Goal: Transaction & Acquisition: Purchase product/service

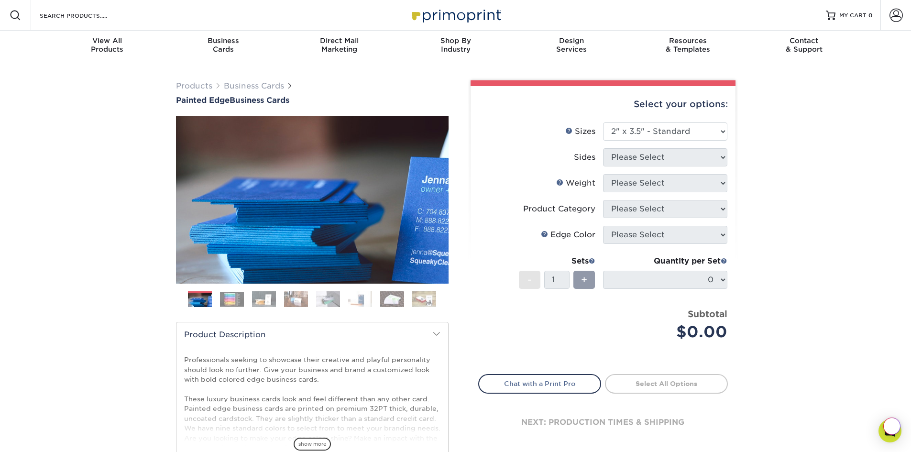
select select "2.00x3.50"
click at [431, 201] on link "Next" at bounding box center [434, 199] width 19 height 19
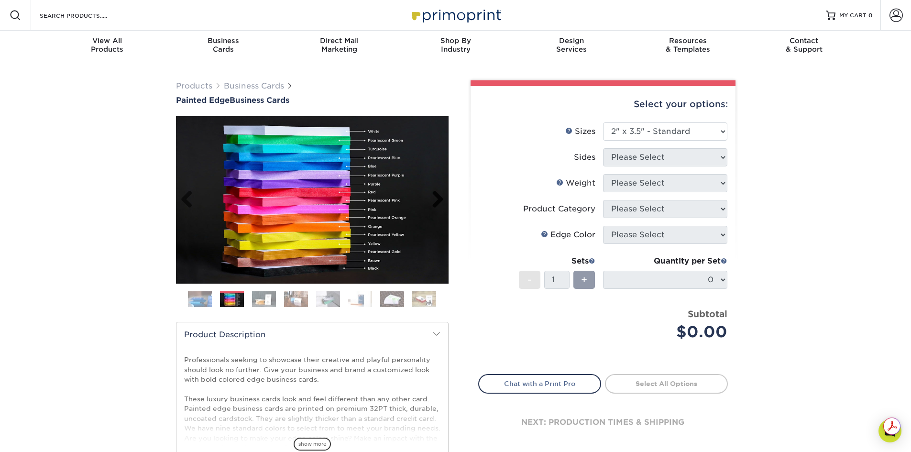
click at [431, 200] on link "Next" at bounding box center [434, 199] width 19 height 19
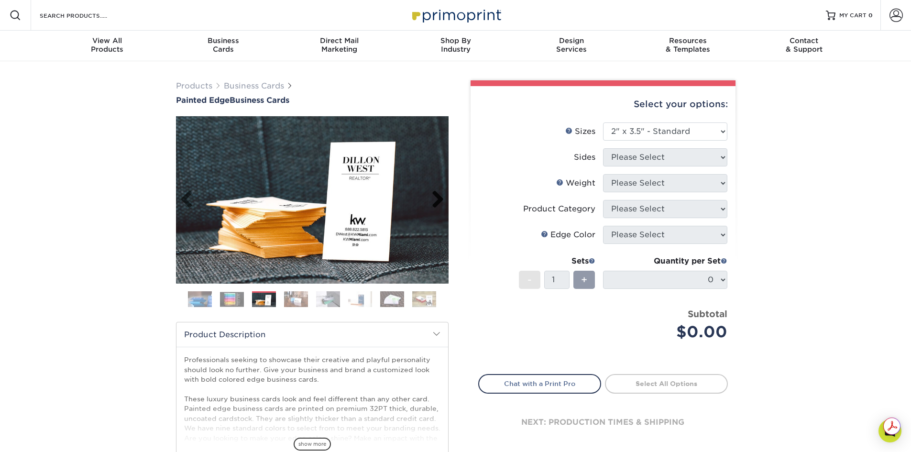
click at [433, 201] on link "Next" at bounding box center [434, 199] width 19 height 19
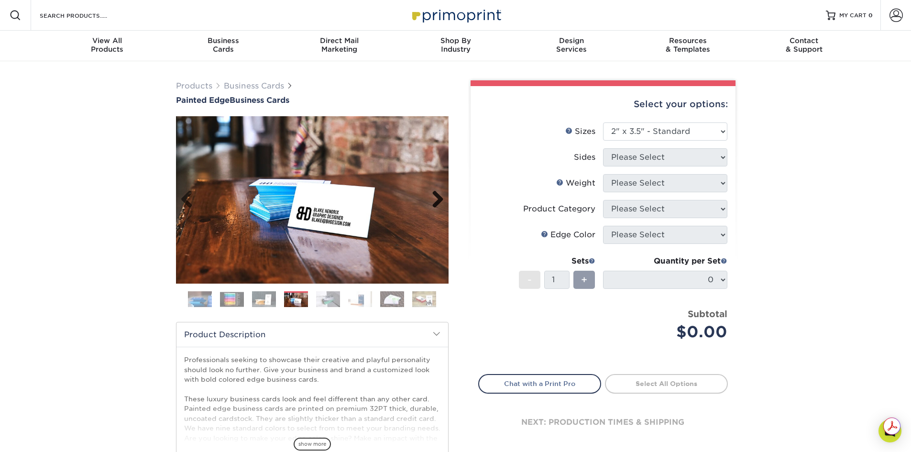
click at [433, 201] on link "Next" at bounding box center [434, 199] width 19 height 19
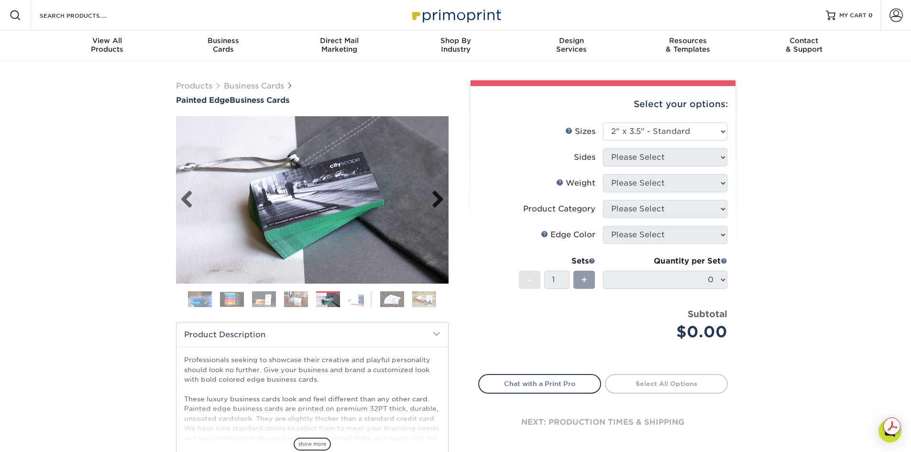
click at [433, 201] on link "Next" at bounding box center [434, 199] width 19 height 19
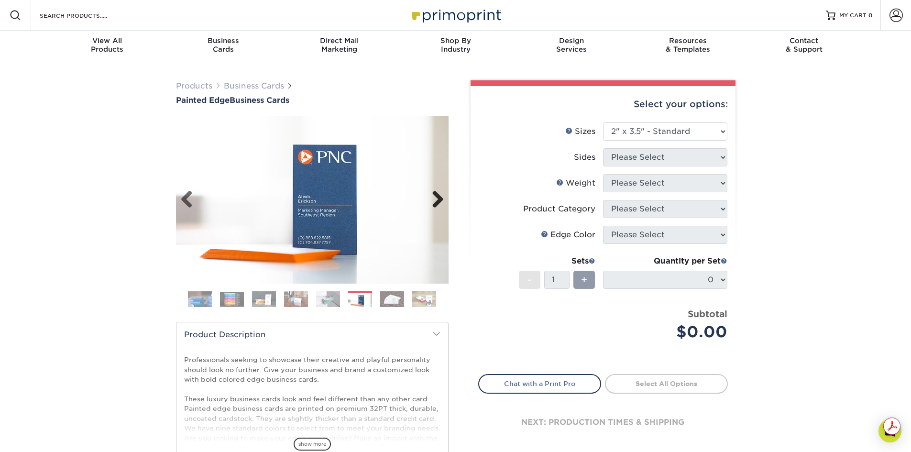
click at [434, 194] on link "Next" at bounding box center [434, 199] width 19 height 19
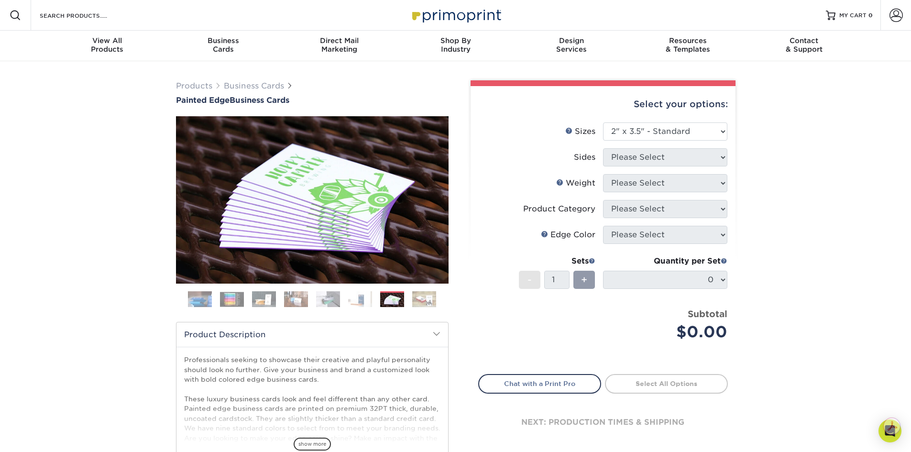
click at [230, 299] on img at bounding box center [232, 299] width 24 height 15
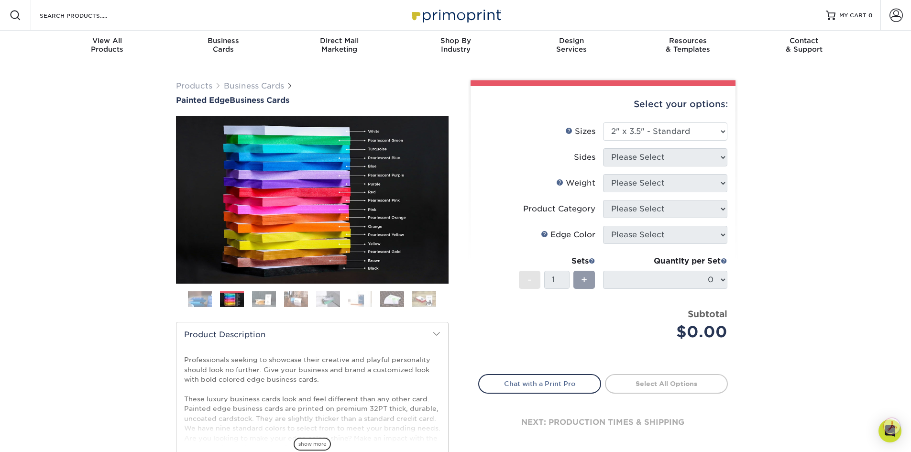
click at [267, 294] on img at bounding box center [264, 299] width 24 height 17
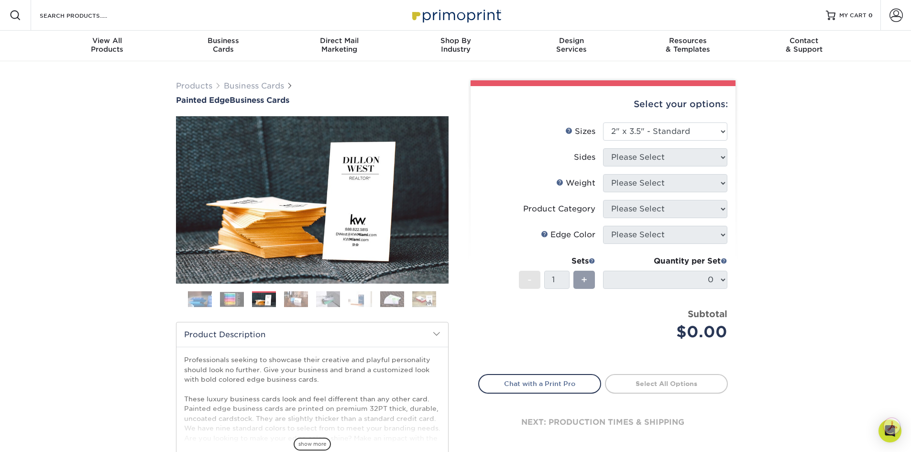
click at [292, 294] on img at bounding box center [296, 299] width 24 height 17
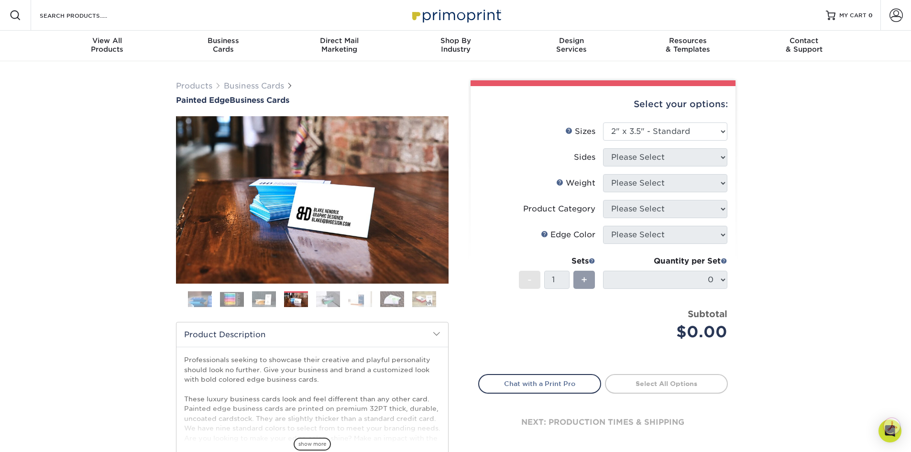
click at [321, 296] on img at bounding box center [328, 299] width 24 height 17
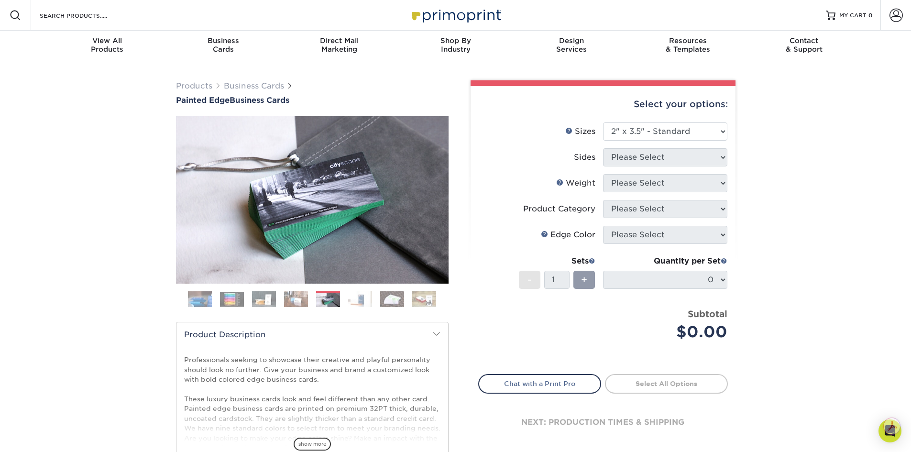
click at [360, 296] on img at bounding box center [360, 299] width 24 height 17
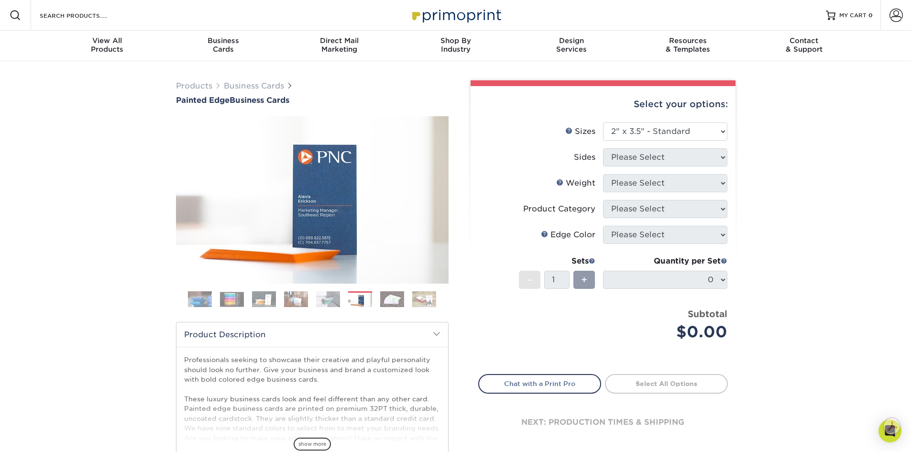
click at [396, 297] on img at bounding box center [392, 299] width 24 height 17
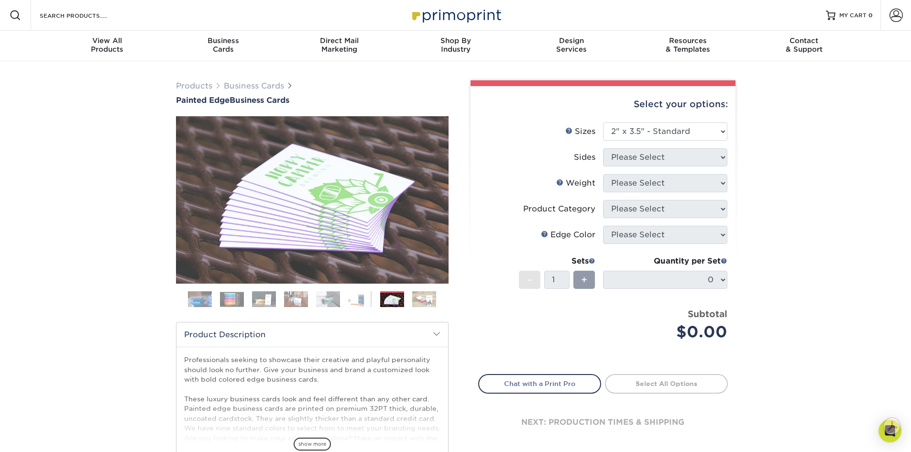
click at [421, 296] on img at bounding box center [424, 299] width 24 height 17
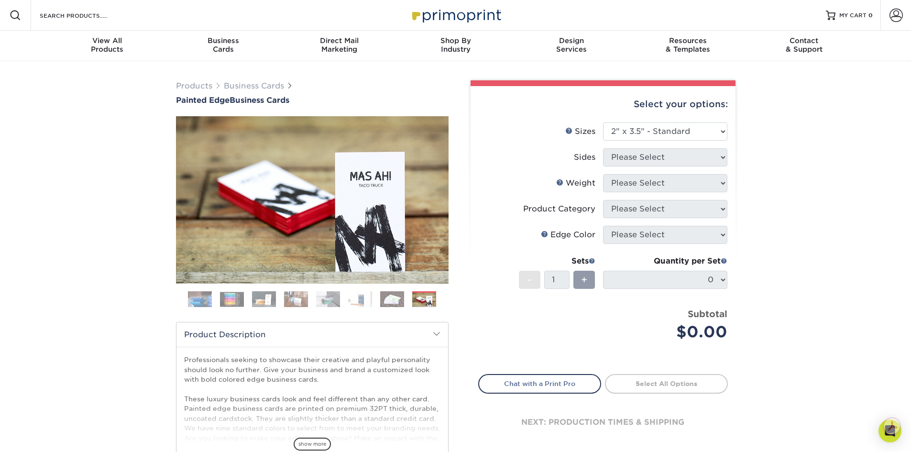
click at [203, 297] on img at bounding box center [200, 299] width 24 height 24
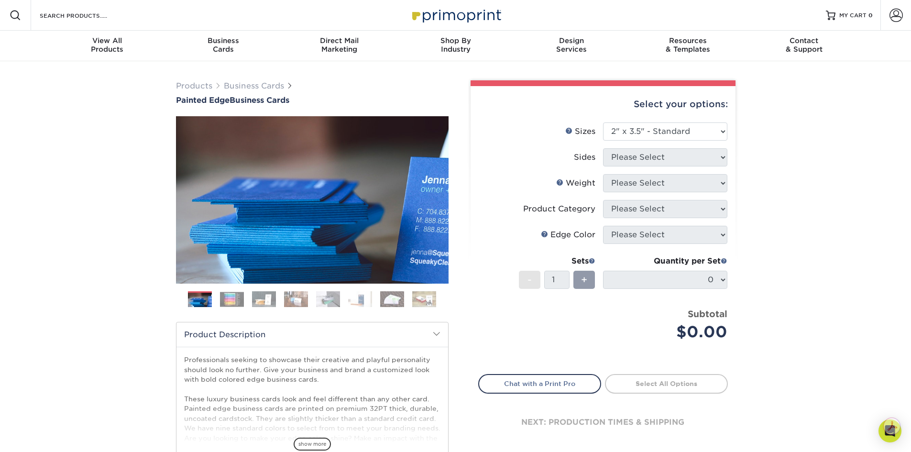
click at [228, 295] on img at bounding box center [232, 299] width 24 height 15
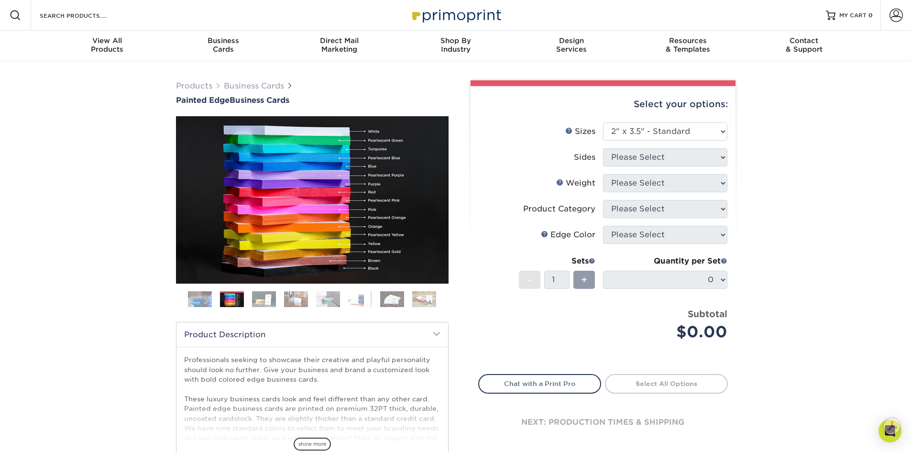
click at [265, 296] on img at bounding box center [264, 299] width 24 height 17
